Goal: Transaction & Acquisition: Purchase product/service

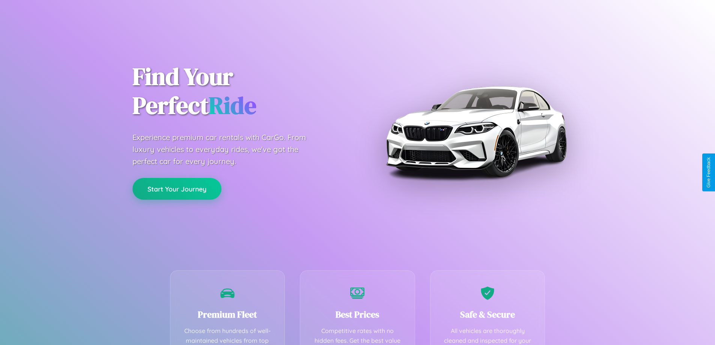
click at [177, 189] on button "Start Your Journey" at bounding box center [176, 189] width 89 height 22
click at [177, 188] on button "Start Your Journey" at bounding box center [176, 189] width 89 height 22
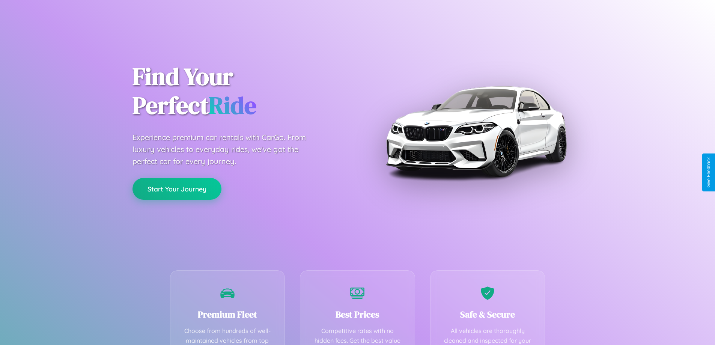
click at [177, 188] on button "Start Your Journey" at bounding box center [176, 189] width 89 height 22
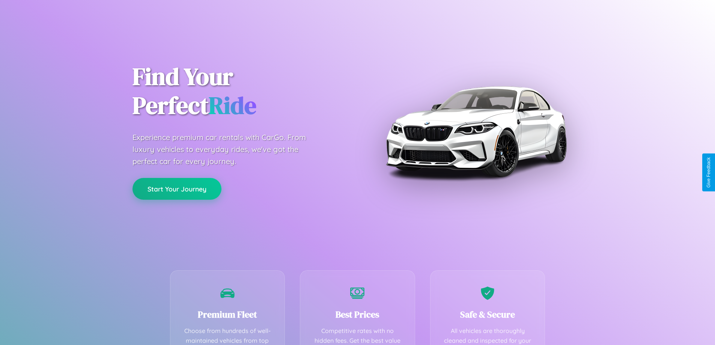
click at [177, 188] on button "Start Your Journey" at bounding box center [176, 189] width 89 height 22
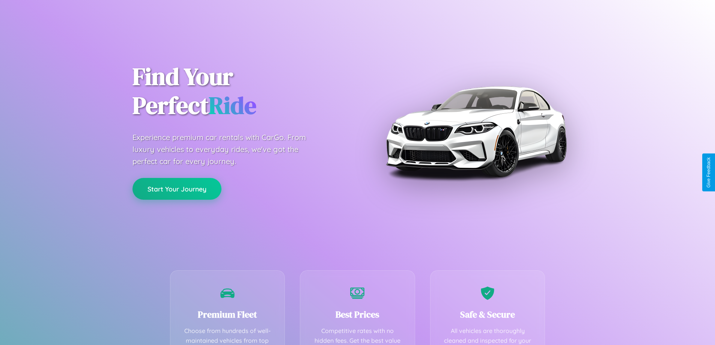
click at [177, 188] on button "Start Your Journey" at bounding box center [176, 189] width 89 height 22
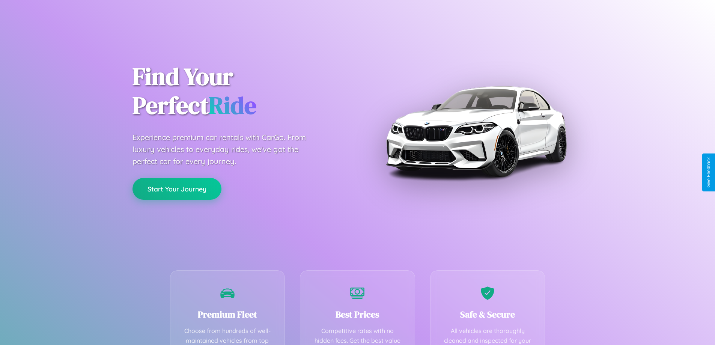
click at [177, 188] on button "Start Your Journey" at bounding box center [176, 189] width 89 height 22
